Goal: Task Accomplishment & Management: Use online tool/utility

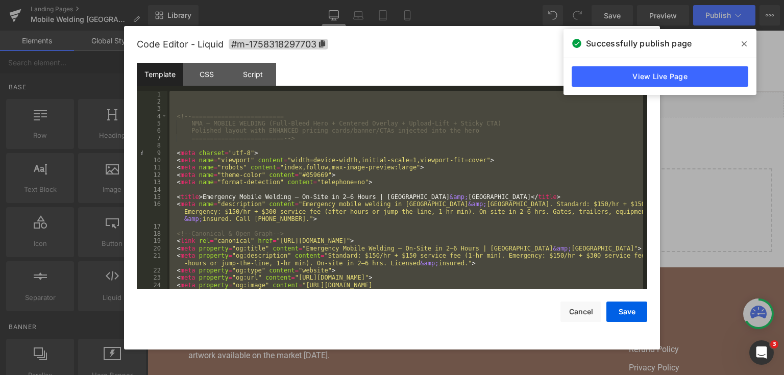
click at [649, 171] on div "Code Editor - Liquid #m-1758318297703 Template CSS Script Data 1 2 3 4 5 6 7 8 …" at bounding box center [392, 188] width 536 height 324
click at [689, 101] on div at bounding box center [392, 187] width 784 height 375
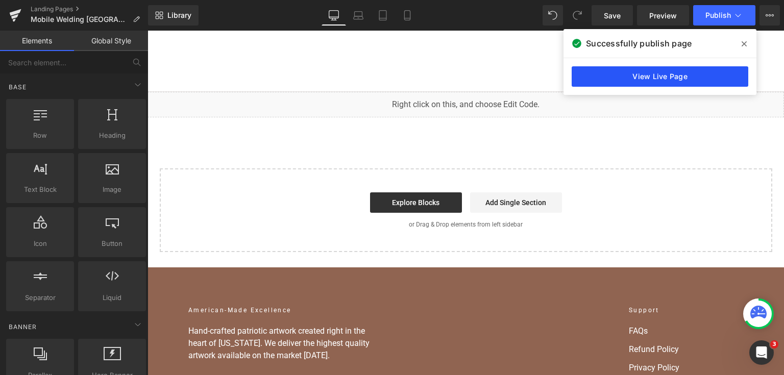
click at [694, 74] on link "View Live Page" at bounding box center [660, 76] width 177 height 20
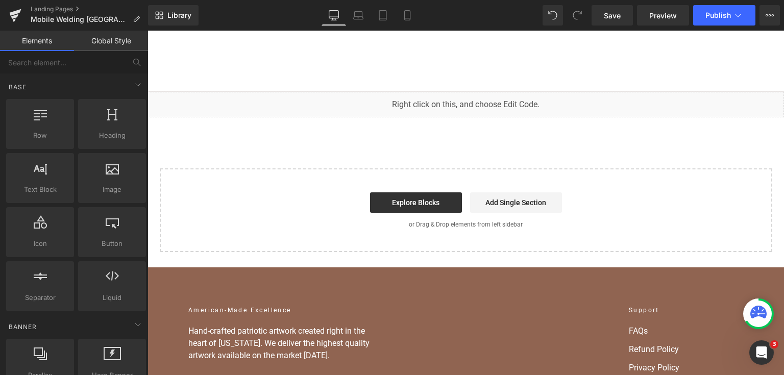
click at [335, 0] on div "You are previewing how the will restyle your page. You can not edit Elements in…" at bounding box center [392, 0] width 784 height 0
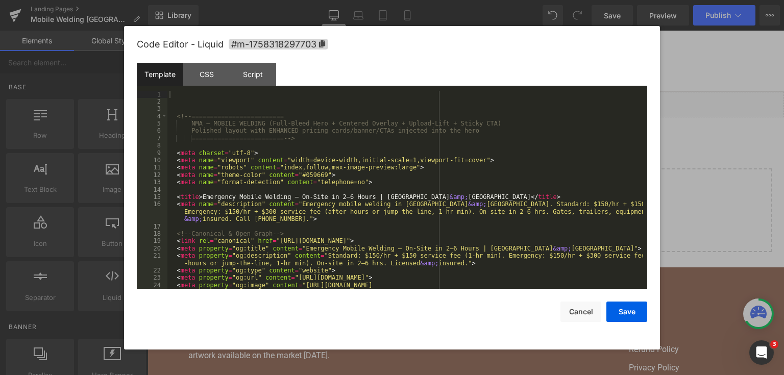
click at [335, 151] on div "<!-- ========================= NMA — MOBILE WELDING (Full-Bleed Hero + Centered…" at bounding box center [405, 201] width 476 height 221
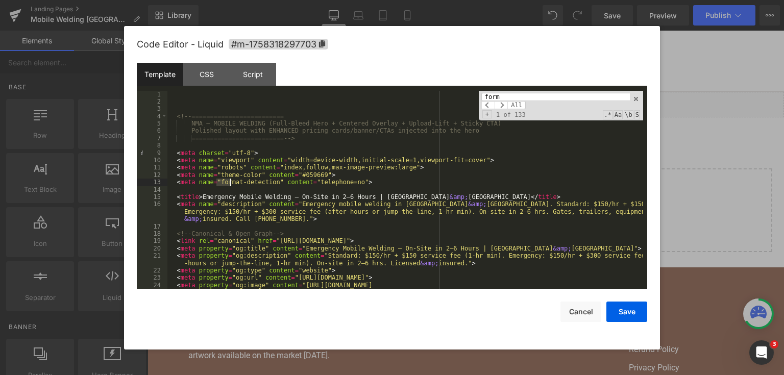
click at [495, 95] on input "form" at bounding box center [555, 97] width 149 height 8
paste input "{% form 'contact'"
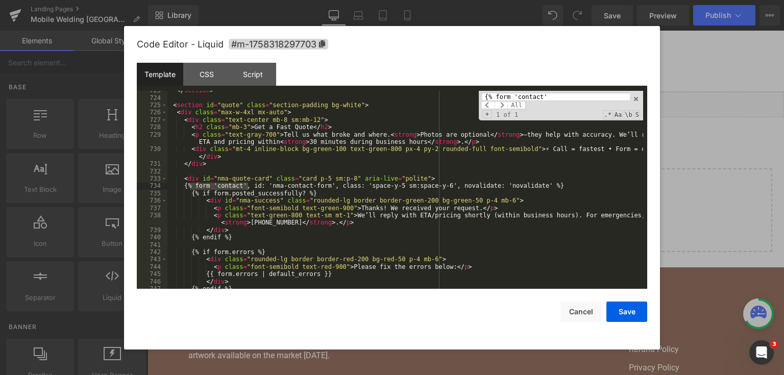
type input "{% form 'contact'"
click at [190, 186] on div "</ section > < section id = "quote" class = "section-padding bg-white" > < div …" at bounding box center [405, 190] width 476 height 199
click at [189, 187] on div "</ section > < section id = "quote" class = "section-padding bg-white" > < div …" at bounding box center [405, 193] width 476 height 213
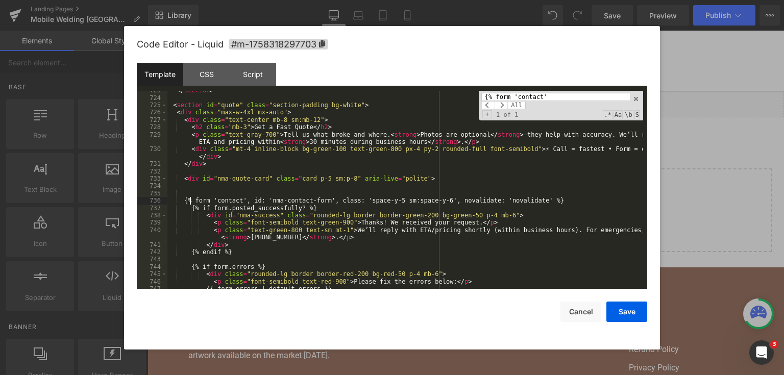
scroll to position [6322, 0]
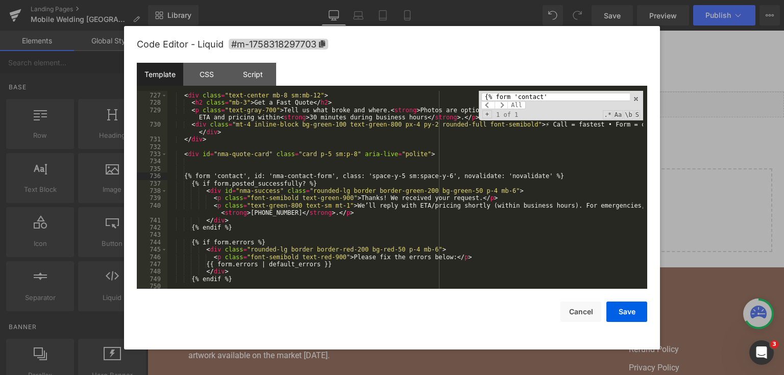
click at [201, 212] on div "< div class = "max-w-4xl mx-auto" > < div class = "text-center mb-8 sm:mb-12" >…" at bounding box center [405, 191] width 476 height 213
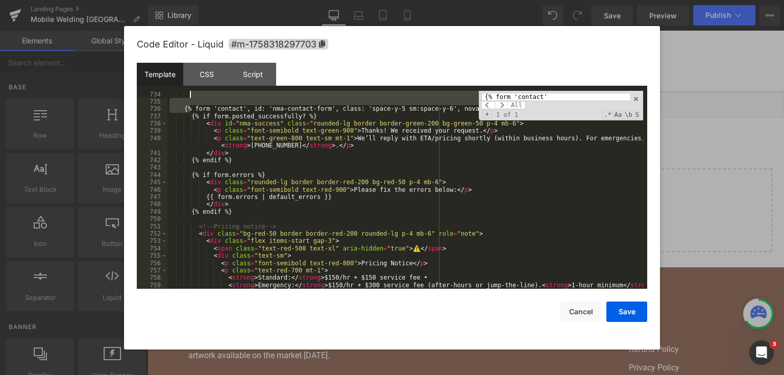
scroll to position [6382, 0]
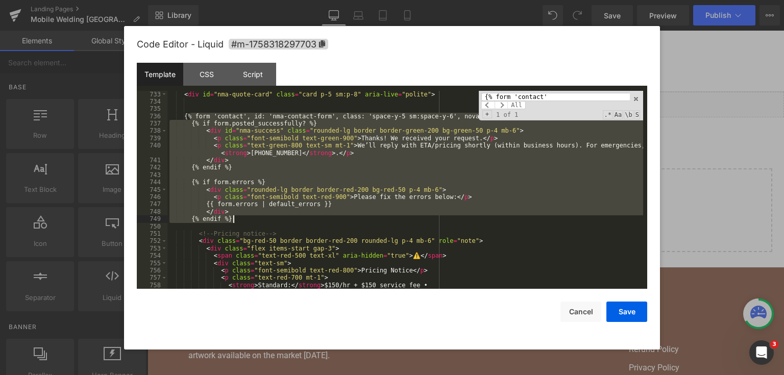
drag, startPoint x: 190, startPoint y: 178, endPoint x: 316, endPoint y: 220, distance: 133.0
click at [316, 220] on div "< div id = "nma-quote-card" class = "card p-5 sm:p-8" aria-live = "polite" > {%…" at bounding box center [405, 197] width 476 height 213
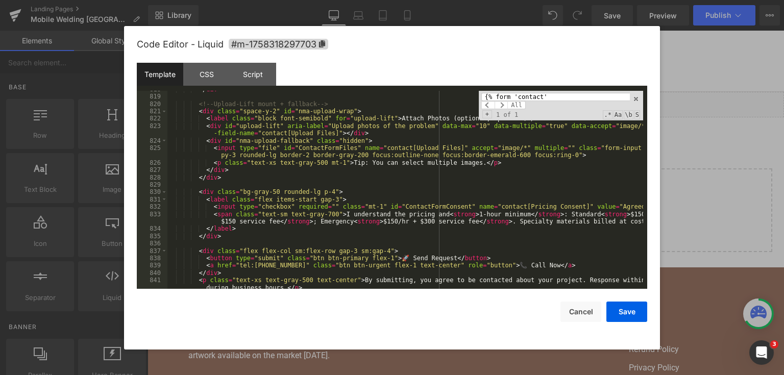
scroll to position [7092, 0]
click at [556, 95] on input "{% form 'contact'" at bounding box center [555, 97] width 149 height 8
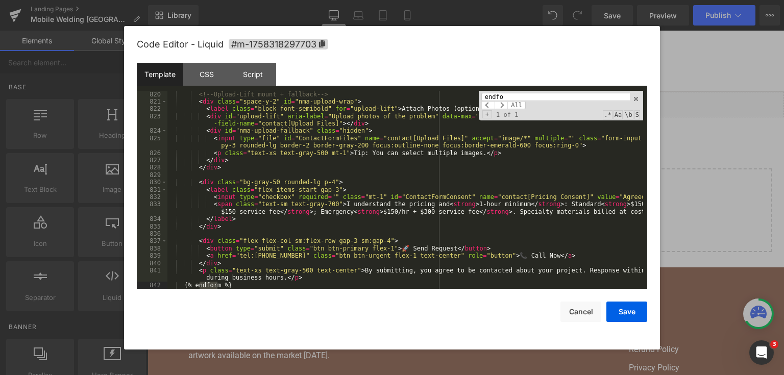
type input "endfo"
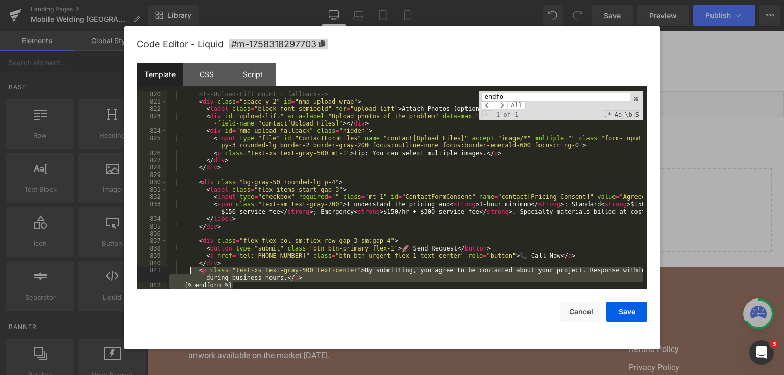
drag, startPoint x: 246, startPoint y: 288, endPoint x: 189, endPoint y: 273, distance: 58.1
click at [189, 273] on div "<!-- Upload-Lift mount + fallback --> < div class = "space-y-2" id = "nma-uploa…" at bounding box center [405, 197] width 476 height 213
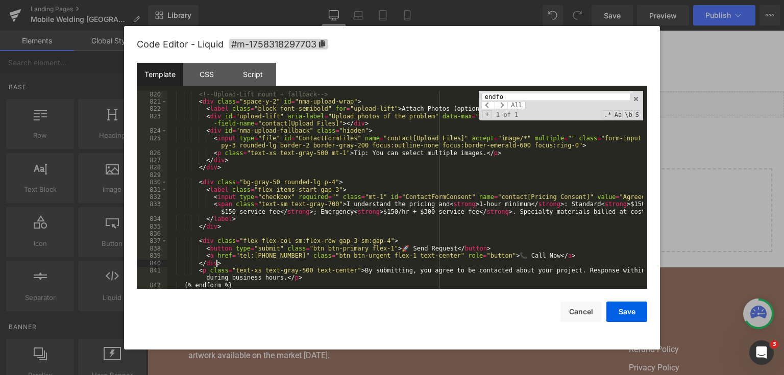
click at [262, 262] on div "<!-- Upload-Lift mount + fallback --> < div class = "space-y-2" id = "nma-uploa…" at bounding box center [405, 197] width 476 height 213
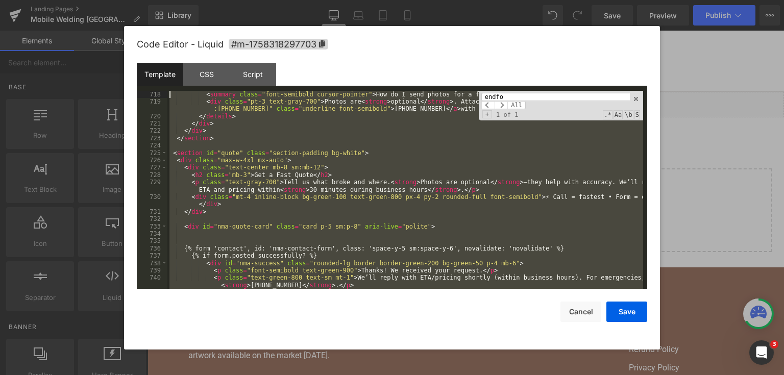
scroll to position [6242, 0]
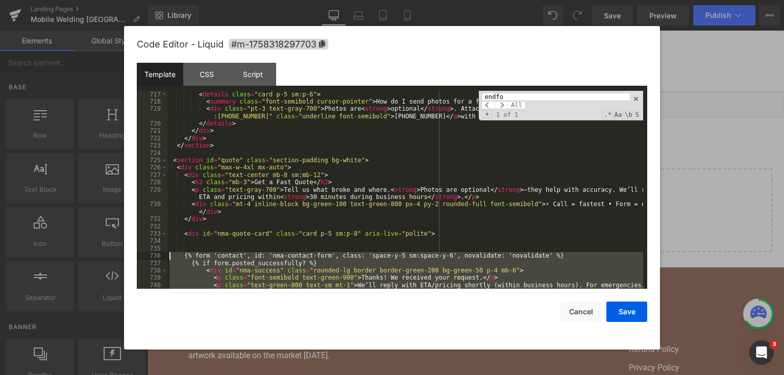
drag, startPoint x: 237, startPoint y: 284, endPoint x: 144, endPoint y: 258, distance: 96.4
click at [144, 258] on pre "717 718 719 720 721 722 723 724 725 726 727 728 729 730 731 732 733 734 735 736…" at bounding box center [392, 190] width 511 height 199
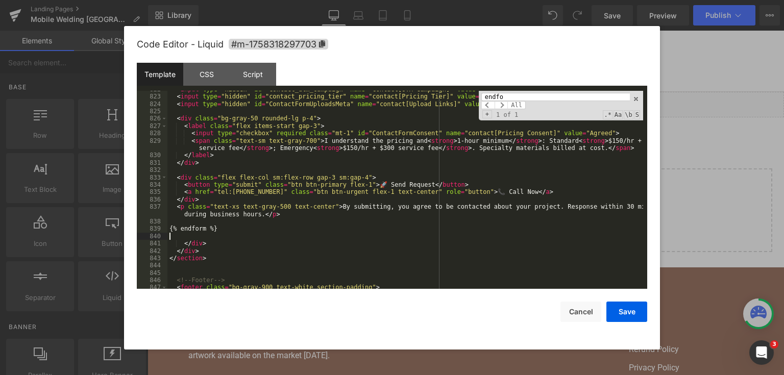
scroll to position [7132, 0]
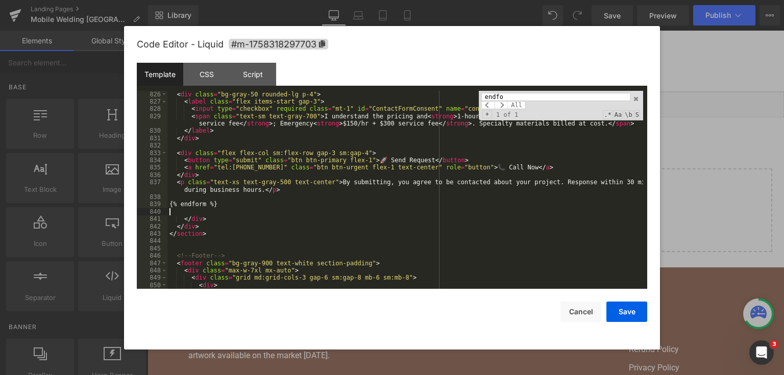
click at [207, 230] on div "< div class = "bg-gray-50 rounded-lg p-4" > < label class = "flex items-start g…" at bounding box center [405, 189] width 476 height 213
click at [210, 231] on div "< div class = "bg-gray-50 rounded-lg p-4" > < label class = "flex items-start g…" at bounding box center [405, 189] width 476 height 213
paste textarea
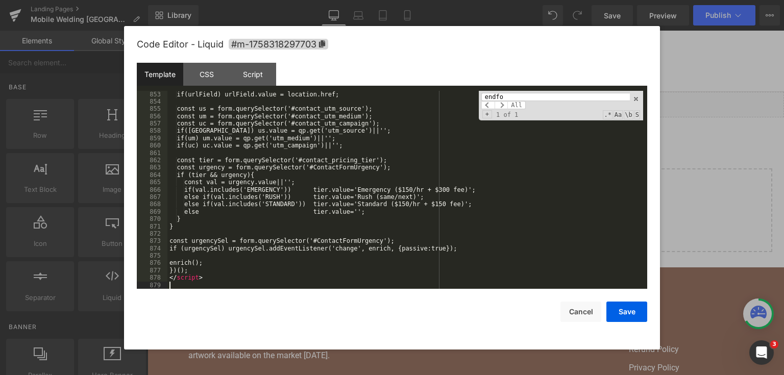
scroll to position [7345, 0]
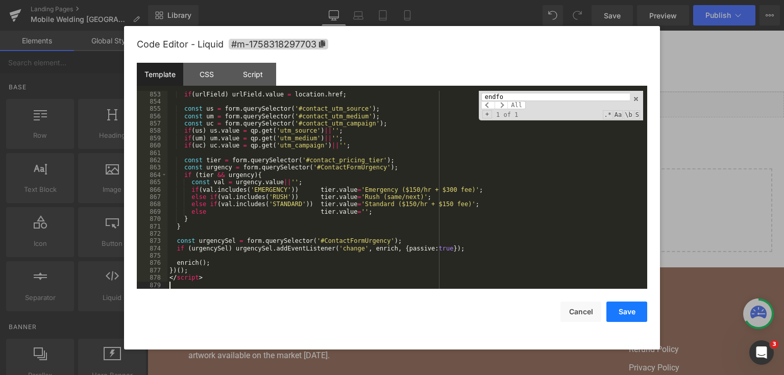
click at [622, 311] on button "Save" at bounding box center [627, 312] width 41 height 20
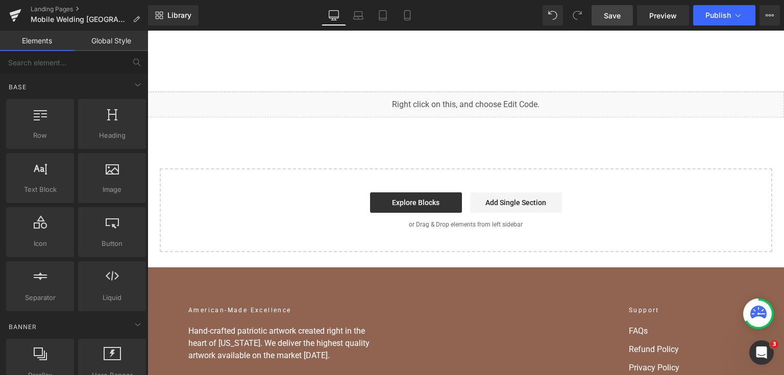
click at [609, 11] on span "Save" at bounding box center [612, 15] width 17 height 11
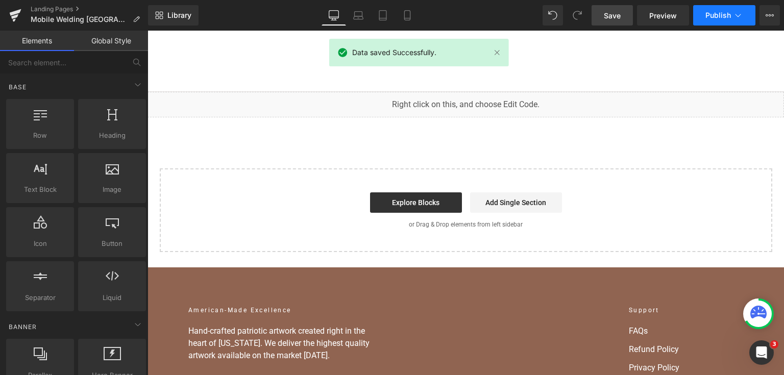
click at [721, 12] on span "Publish" at bounding box center [719, 15] width 26 height 8
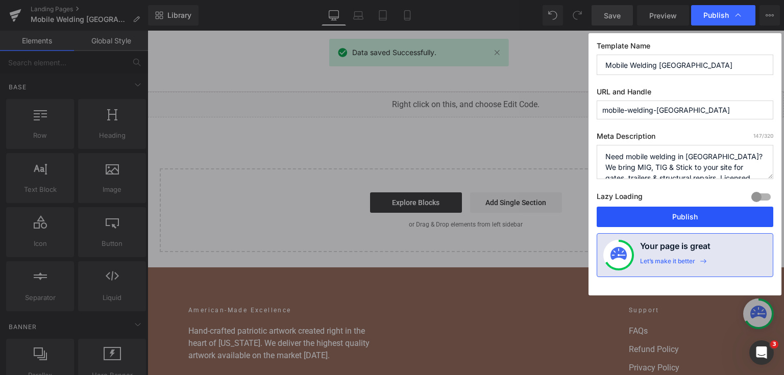
click at [696, 218] on button "Publish" at bounding box center [685, 217] width 177 height 20
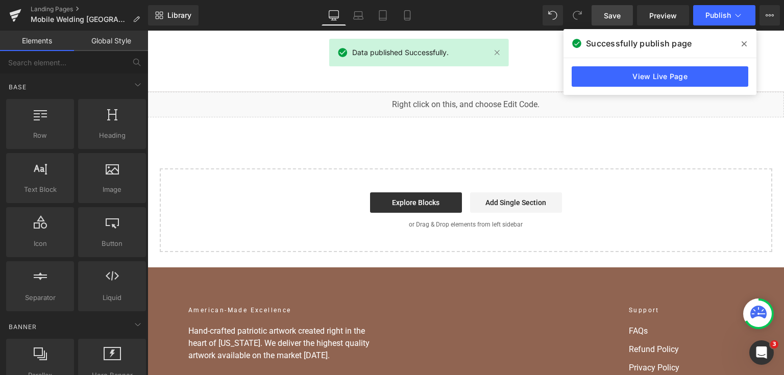
click at [663, 65] on div "View Live Page" at bounding box center [660, 76] width 193 height 37
click at [663, 70] on link "View Live Page" at bounding box center [660, 76] width 177 height 20
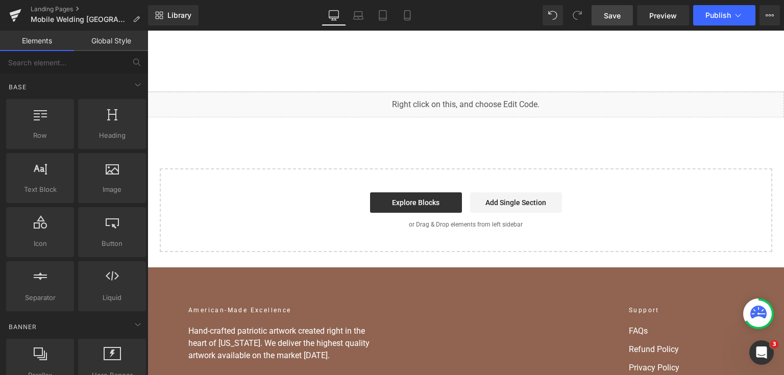
click at [377, 0] on div "You are previewing how the will restyle your page. You can not edit Elements in…" at bounding box center [392, 0] width 784 height 0
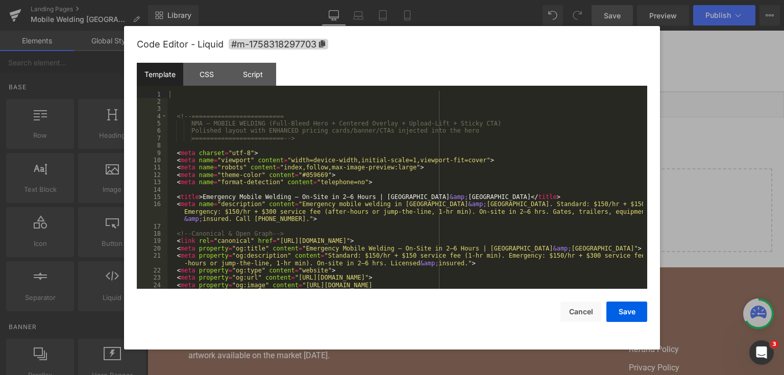
drag, startPoint x: 234, startPoint y: 84, endPoint x: 424, endPoint y: 271, distance: 266.1
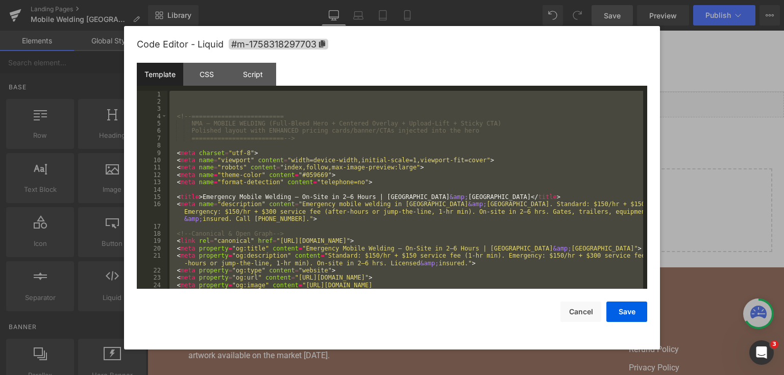
drag, startPoint x: 753, startPoint y: 141, endPoint x: 628, endPoint y: 2, distance: 186.9
click at [752, 141] on div at bounding box center [392, 187] width 784 height 375
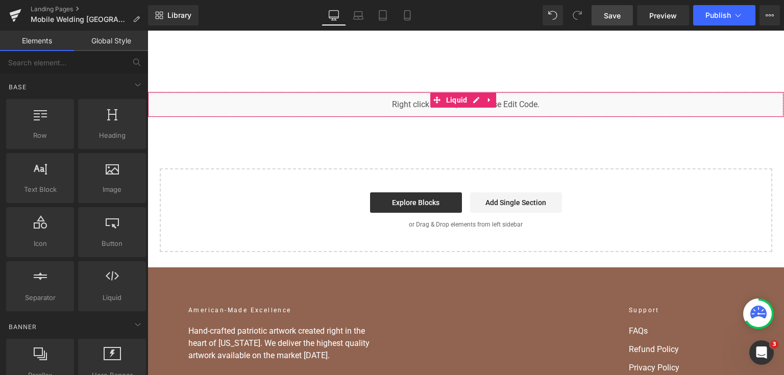
click at [347, 0] on div "You are previewing how the will restyle your page. You can not edit Elements in…" at bounding box center [392, 0] width 784 height 0
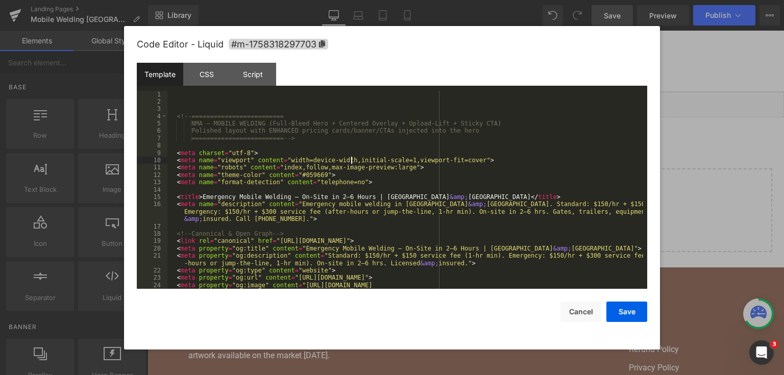
drag, startPoint x: 350, startPoint y: 159, endPoint x: 317, endPoint y: 214, distance: 64.4
click at [317, 214] on div "<!-- ========================= NMA — MOBILE WELDING (Full-Bleed Hero + Centered…" at bounding box center [405, 201] width 476 height 221
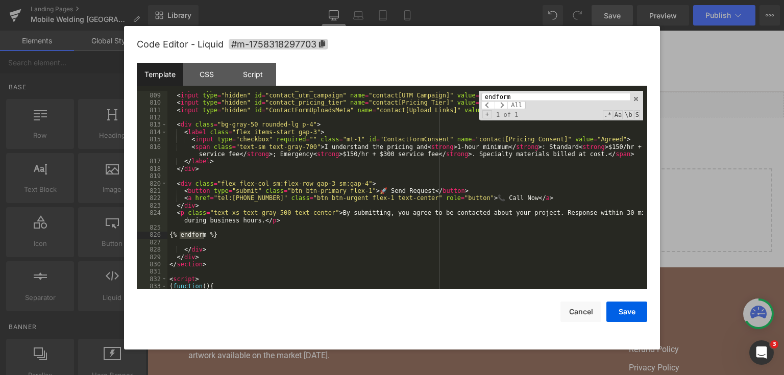
type input "endform"
click at [215, 243] on div "< input type = "hidden" id = "contact_utm_medium" name = "contact[UTM Medium]" …" at bounding box center [405, 191] width 476 height 213
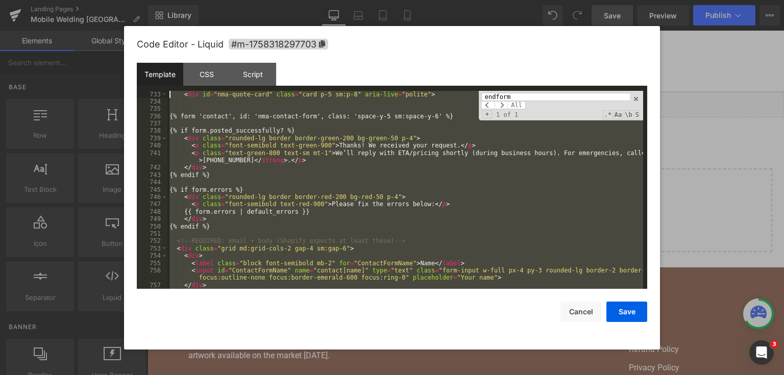
scroll to position [6382, 0]
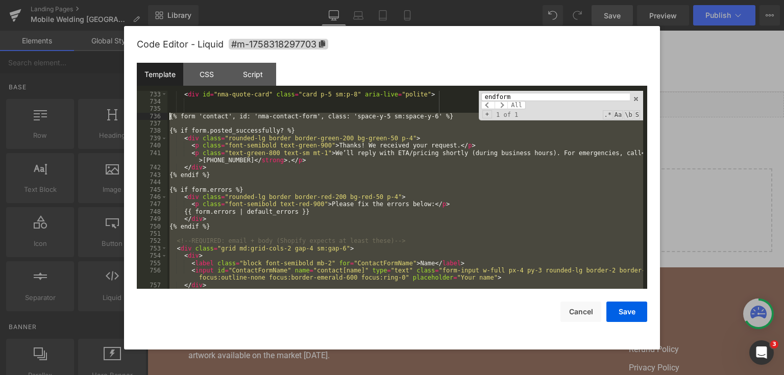
drag, startPoint x: 222, startPoint y: 238, endPoint x: 166, endPoint y: 113, distance: 136.9
click at [166, 113] on pre "733 734 735 736 737 738 739 740 741 742 743 744 745 746 747 748 749 750 751 752…" at bounding box center [392, 190] width 511 height 199
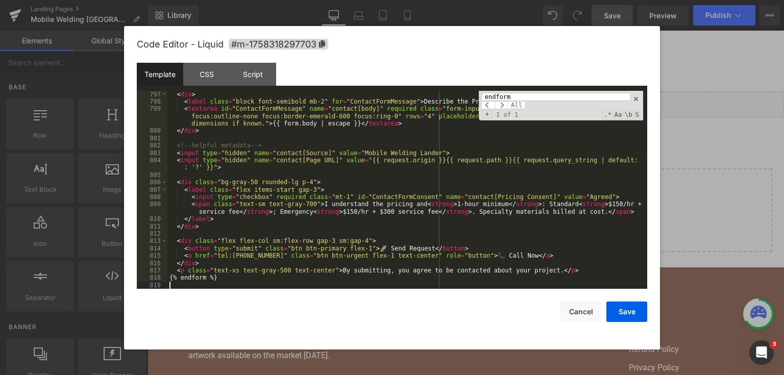
scroll to position [6918, 0]
click at [627, 316] on button "Save" at bounding box center [627, 312] width 41 height 20
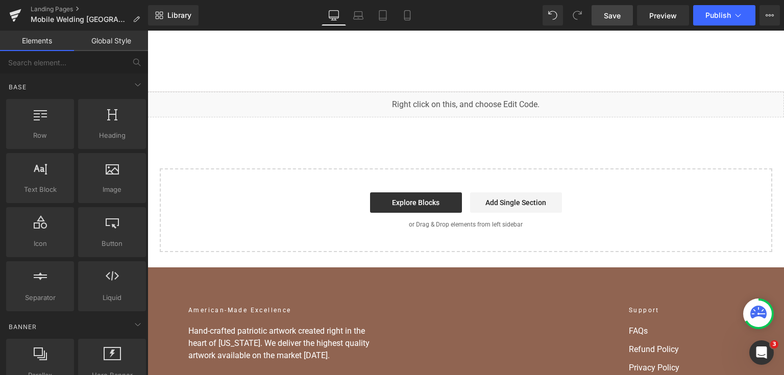
click at [607, 12] on span "Save" at bounding box center [612, 15] width 17 height 11
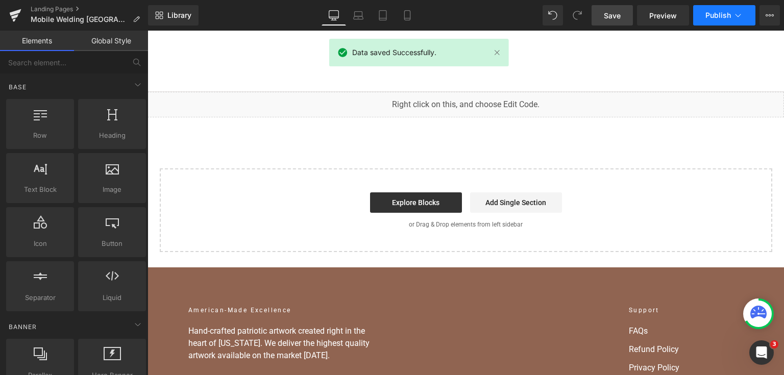
click at [719, 22] on button "Publish" at bounding box center [724, 15] width 62 height 20
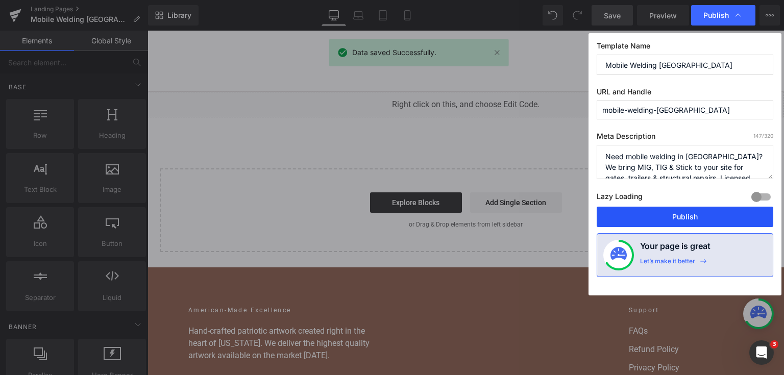
click at [710, 215] on button "Publish" at bounding box center [685, 217] width 177 height 20
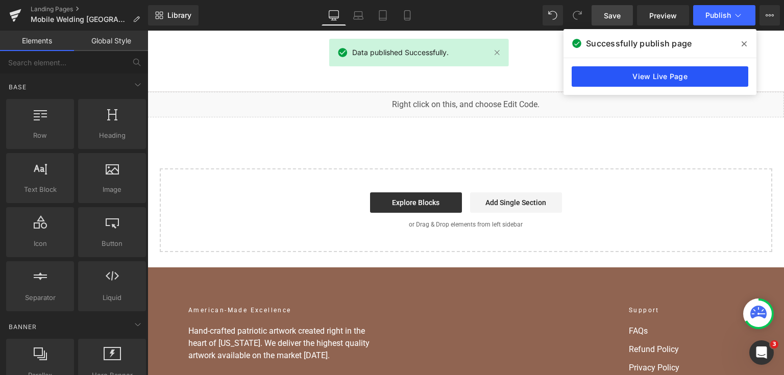
click at [713, 68] on link "View Live Page" at bounding box center [660, 76] width 177 height 20
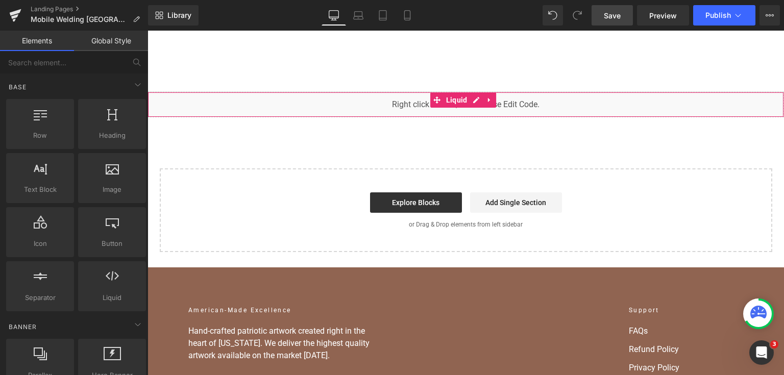
click at [333, 0] on div "You are previewing how the will restyle your page. You can not edit Elements in…" at bounding box center [392, 0] width 784 height 0
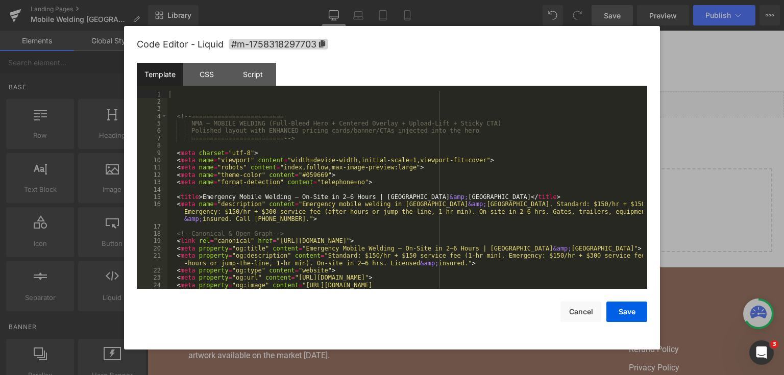
click at [333, 149] on div "<!-- ========================= NMA — MOBILE WELDING (Full-Bleed Hero + Centered…" at bounding box center [405, 201] width 476 height 221
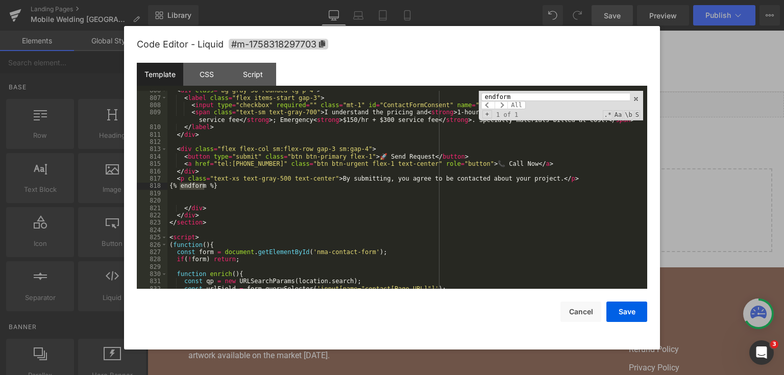
type input "endform"
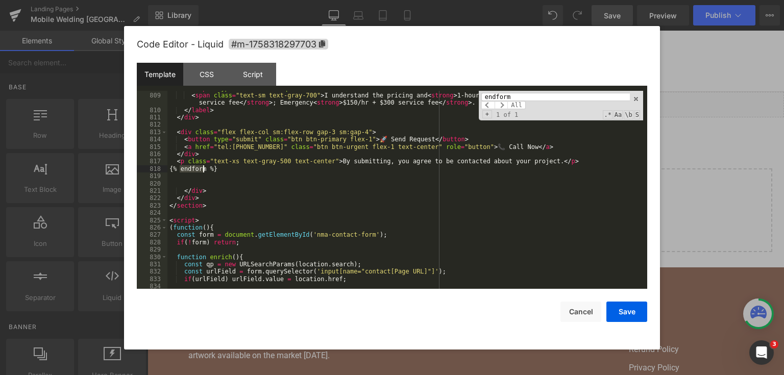
scroll to position [7028, 0]
click at [243, 172] on div "< input type = "checkbox" required = "" class = "mt-1" id = "ContactFormConsent…" at bounding box center [405, 191] width 476 height 213
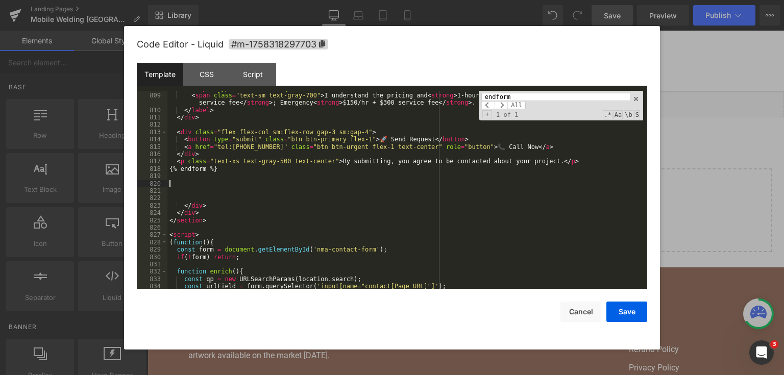
scroll to position [7124, 0]
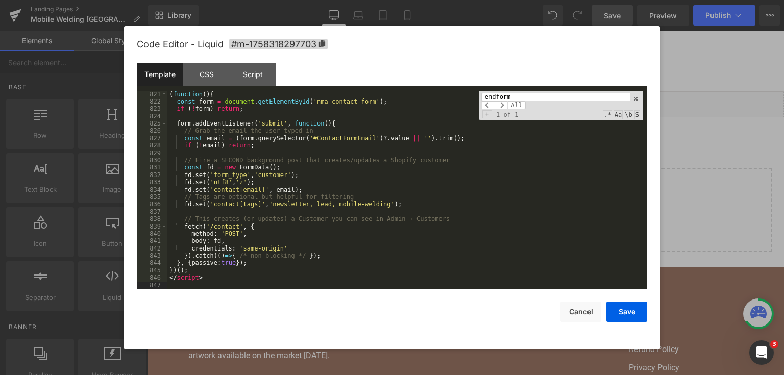
click at [647, 307] on div "Code Editor - Liquid #m-1758318297703 Template CSS Script Data 821 822 823 824 …" at bounding box center [392, 188] width 536 height 324
drag, startPoint x: 645, startPoint y: 307, endPoint x: 614, endPoint y: 30, distance: 279.5
click at [644, 307] on button "Save" at bounding box center [627, 312] width 41 height 20
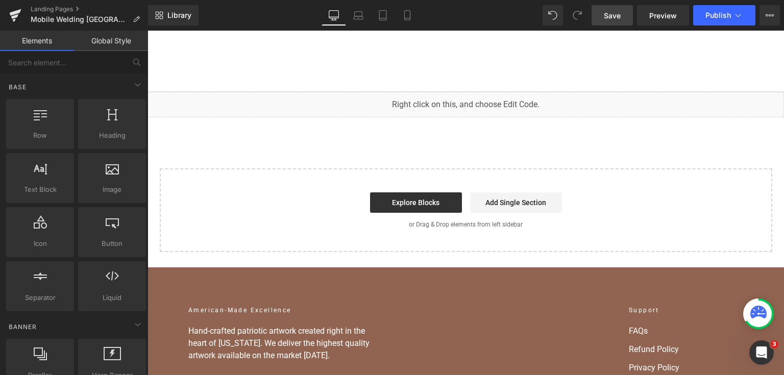
click at [609, 13] on span "Save" at bounding box center [612, 15] width 17 height 11
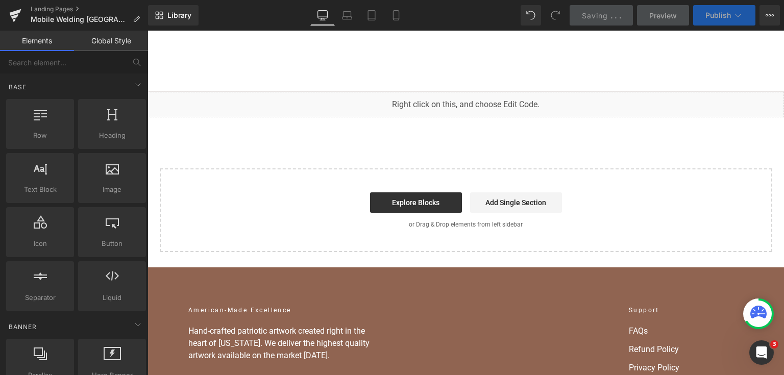
click at [721, 16] on span "Publish" at bounding box center [719, 15] width 26 height 8
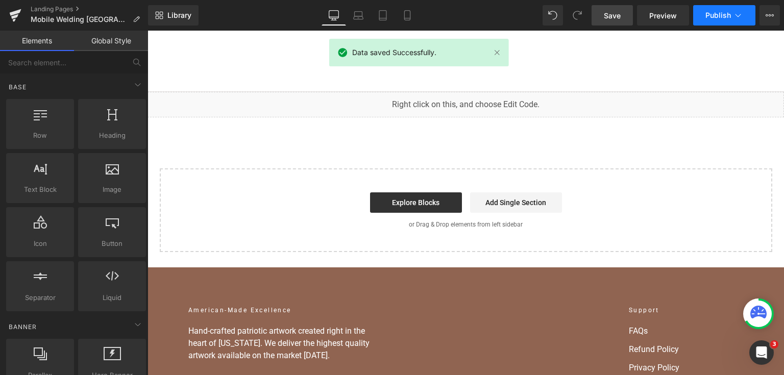
click at [721, 16] on span "Publish" at bounding box center [719, 15] width 26 height 8
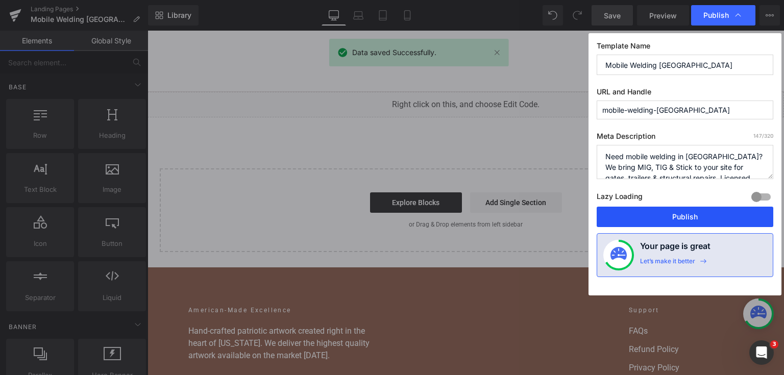
drag, startPoint x: 686, startPoint y: 223, endPoint x: 457, endPoint y: 90, distance: 264.7
click at [686, 223] on button "Publish" at bounding box center [685, 217] width 177 height 20
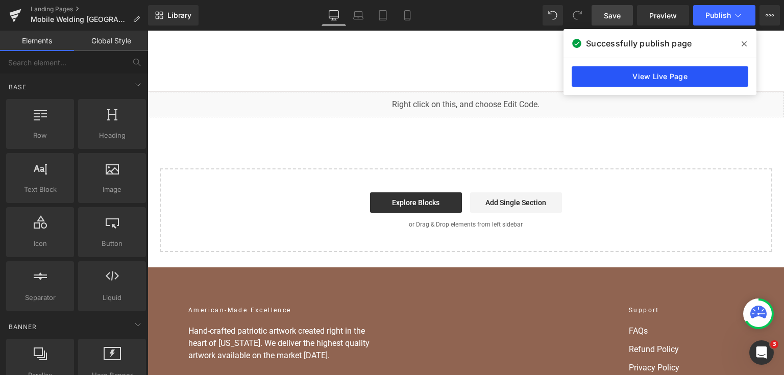
click at [605, 76] on link "View Live Page" at bounding box center [660, 76] width 177 height 20
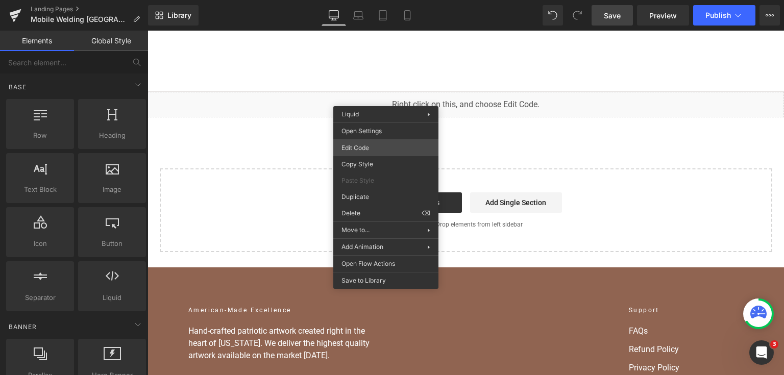
click at [384, 0] on div "You are previewing how the will restyle your page. You can not edit Elements in…" at bounding box center [392, 0] width 784 height 0
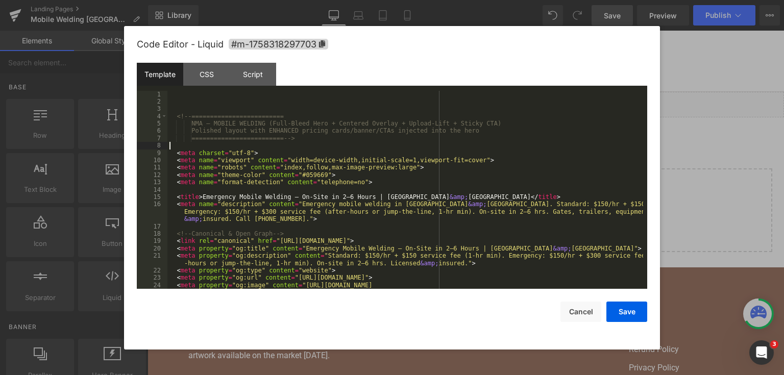
click at [385, 147] on div "<!-- ========================= NMA — MOBILE WELDING (Full-Bleed Hero + Centered…" at bounding box center [405, 201] width 476 height 221
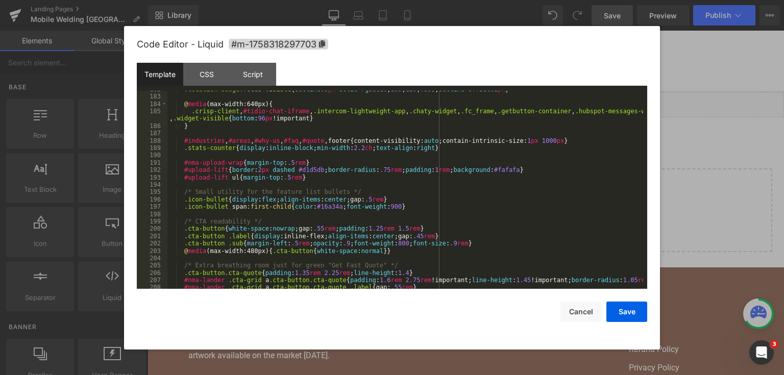
click at [385, 148] on div ".location-badge :focus-visible { outline : 3 px solid rgba ( 16 , 185 , 129 , .…" at bounding box center [405, 192] width 476 height 213
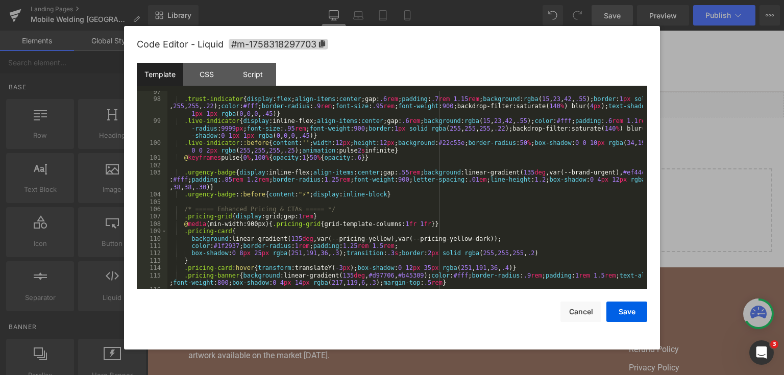
click at [384, 149] on div ".trust-indicator { display : flex ; align-items : center ;gap: .6 rem ; padding…" at bounding box center [405, 194] width 476 height 213
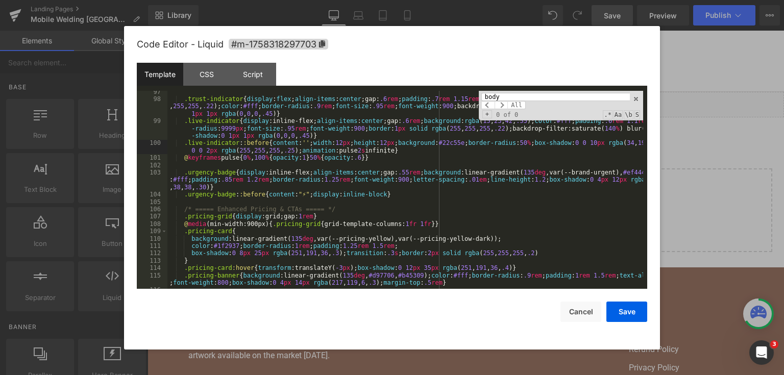
type input "body"
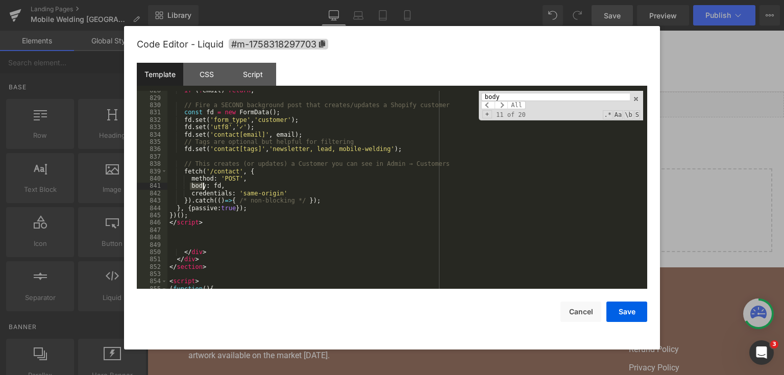
scroll to position [7179, 0]
click at [519, 94] on input "body" at bounding box center [555, 97] width 149 height 8
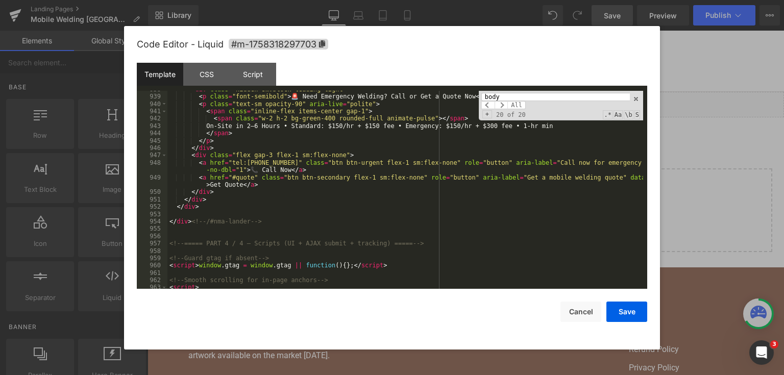
scroll to position [8014, 0]
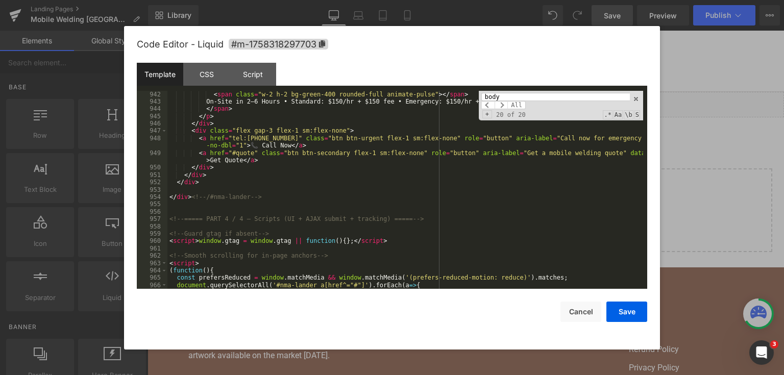
click at [282, 194] on div "< span class = "w-2 h-2 bg-green-400 rounded-full animate-pulse" > </ span > On…" at bounding box center [405, 197] width 476 height 213
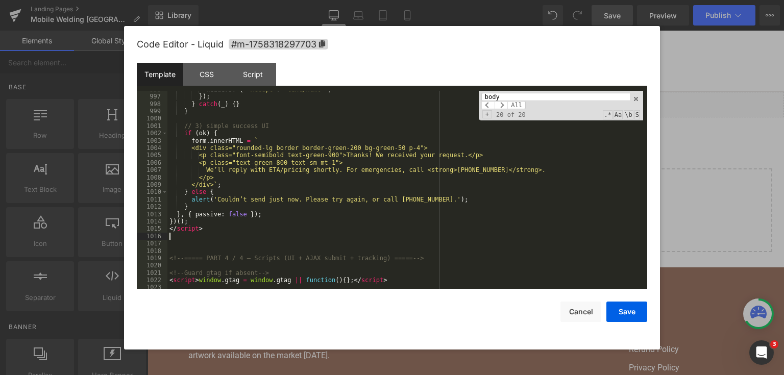
scroll to position [8455, 0]
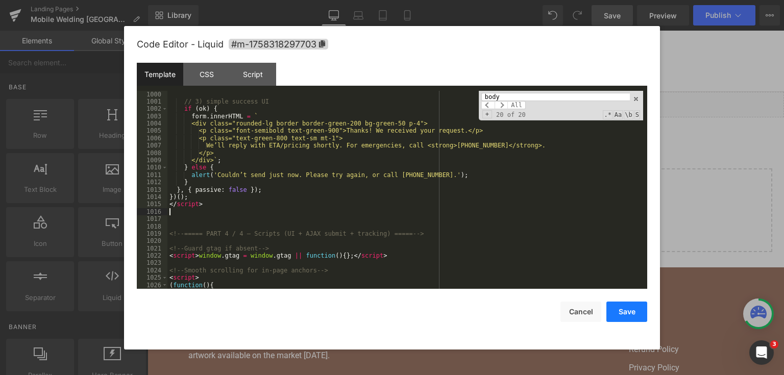
drag, startPoint x: 631, startPoint y: 318, endPoint x: 461, endPoint y: 8, distance: 353.7
click at [631, 318] on button "Save" at bounding box center [627, 312] width 41 height 20
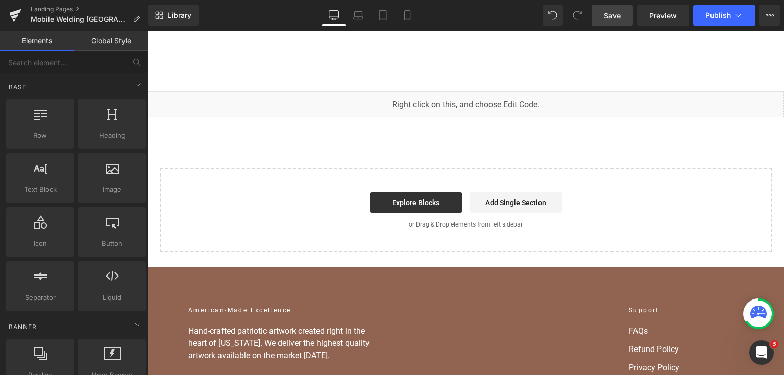
click at [612, 22] on link "Save" at bounding box center [612, 15] width 41 height 20
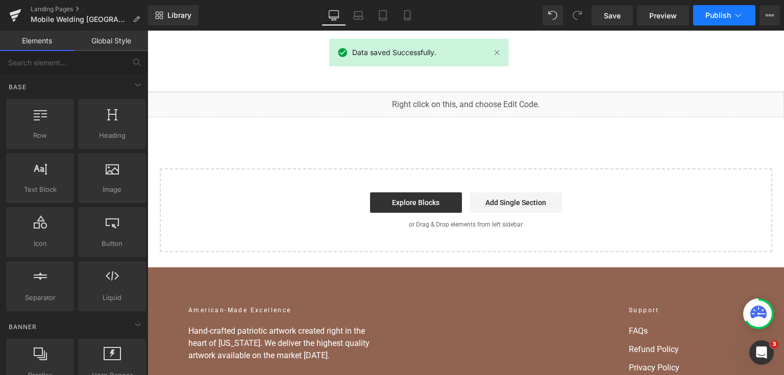
click at [715, 25] on button "Publish" at bounding box center [724, 15] width 62 height 20
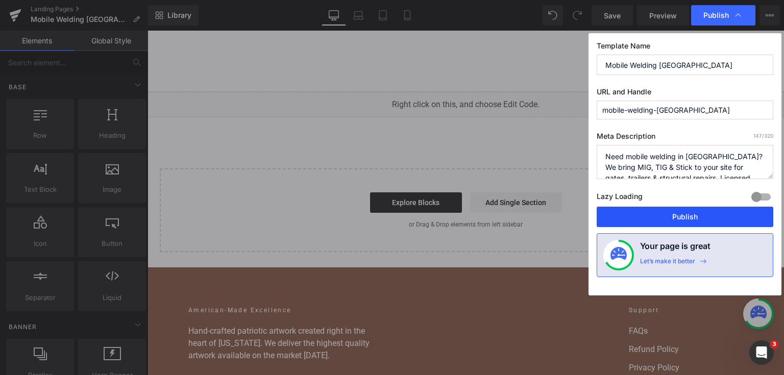
click at [693, 219] on button "Publish" at bounding box center [685, 217] width 177 height 20
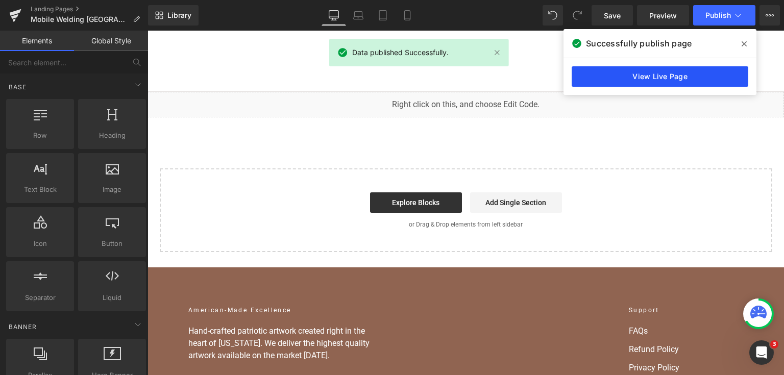
click at [678, 69] on link "View Live Page" at bounding box center [660, 76] width 177 height 20
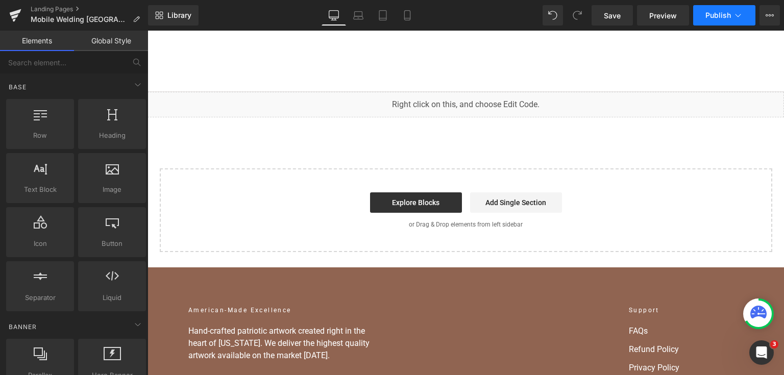
click at [735, 18] on icon at bounding box center [738, 15] width 10 height 10
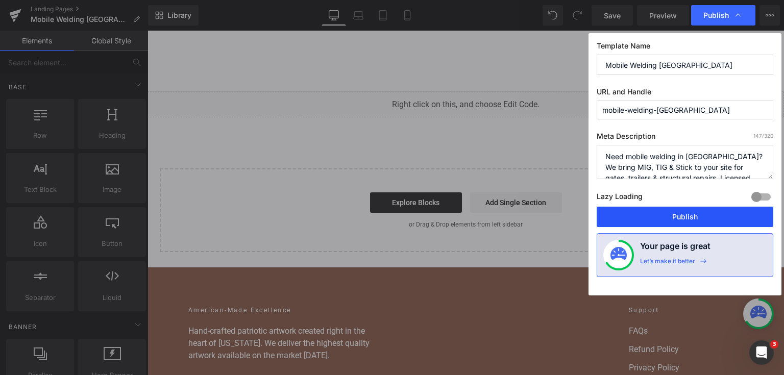
click at [688, 226] on button "Publish" at bounding box center [685, 217] width 177 height 20
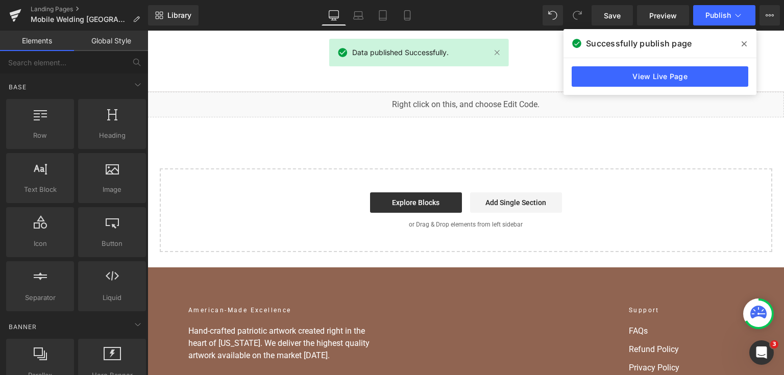
click at [646, 65] on div "View Live Page" at bounding box center [660, 76] width 193 height 37
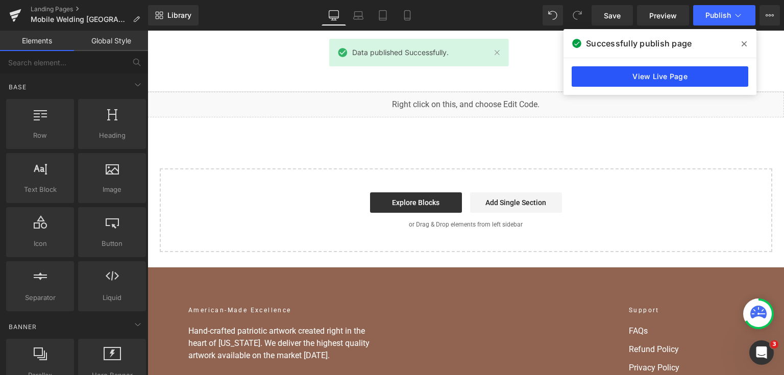
click at [646, 79] on link "View Live Page" at bounding box center [660, 76] width 177 height 20
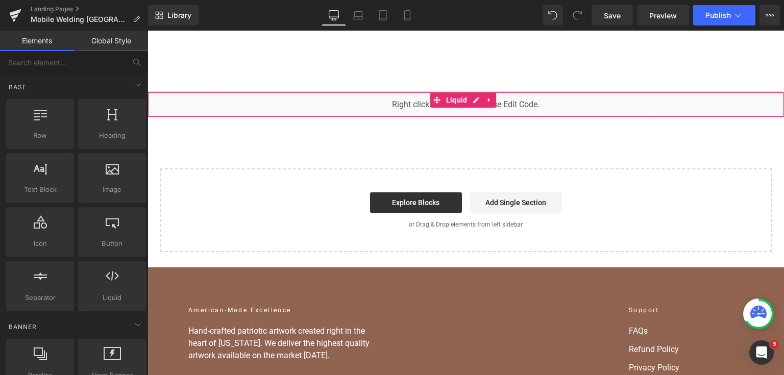
click at [322, 0] on div "You are previewing how the will restyle your page. You can not edit Elements in…" at bounding box center [392, 0] width 784 height 0
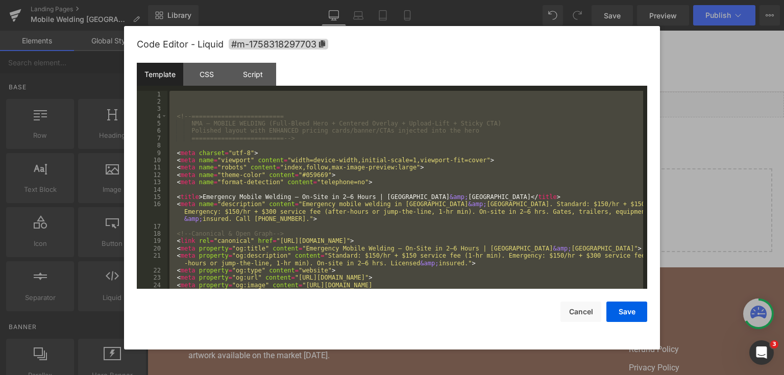
click at [682, 158] on div at bounding box center [392, 187] width 784 height 375
